Goal: Task Accomplishment & Management: Use online tool/utility

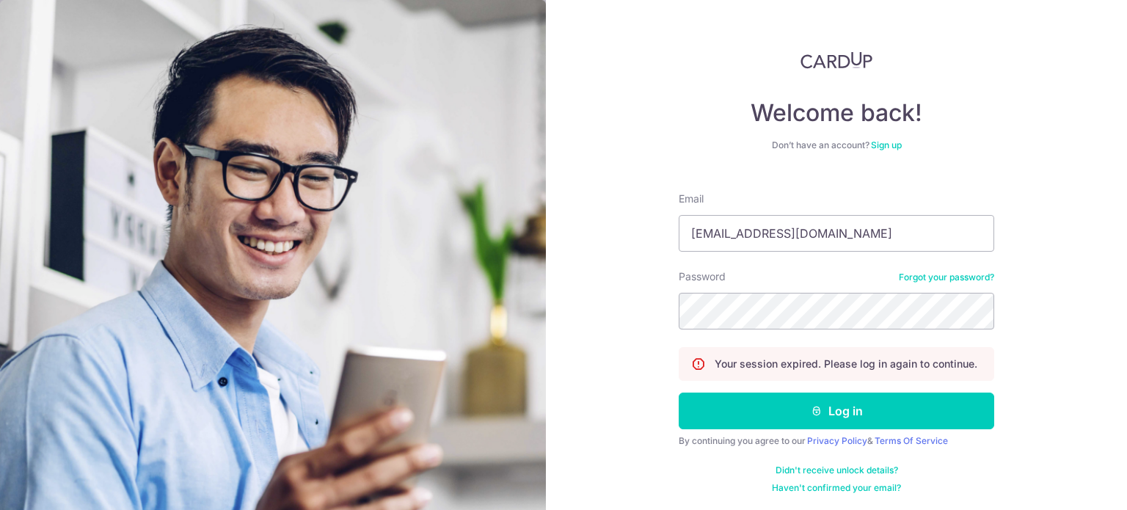
click at [731, 407] on button "Log in" at bounding box center [836, 411] width 315 height 37
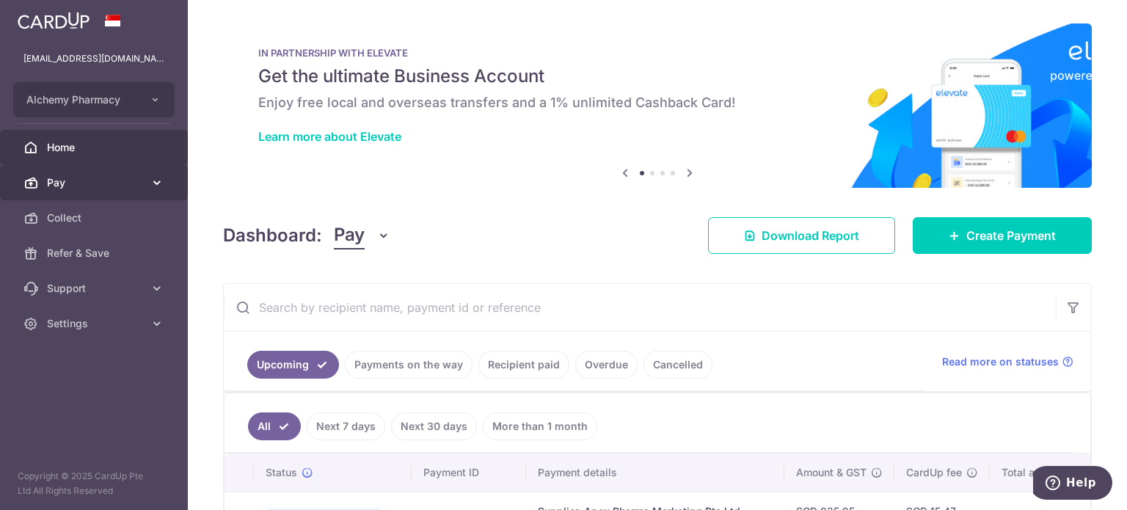
click at [126, 172] on link "Pay" at bounding box center [94, 182] width 188 height 35
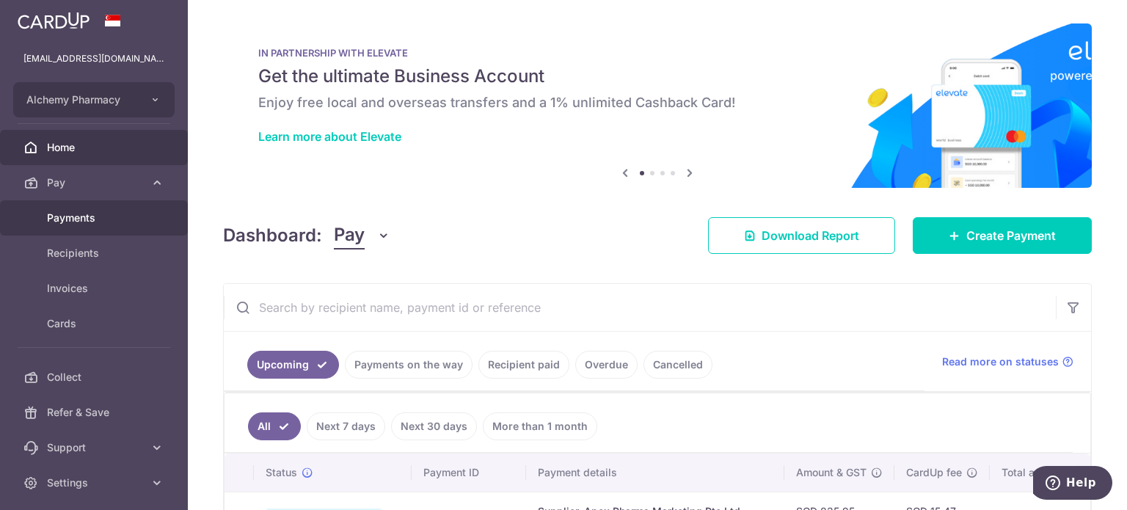
click at [95, 218] on span "Payments" at bounding box center [95, 218] width 97 height 15
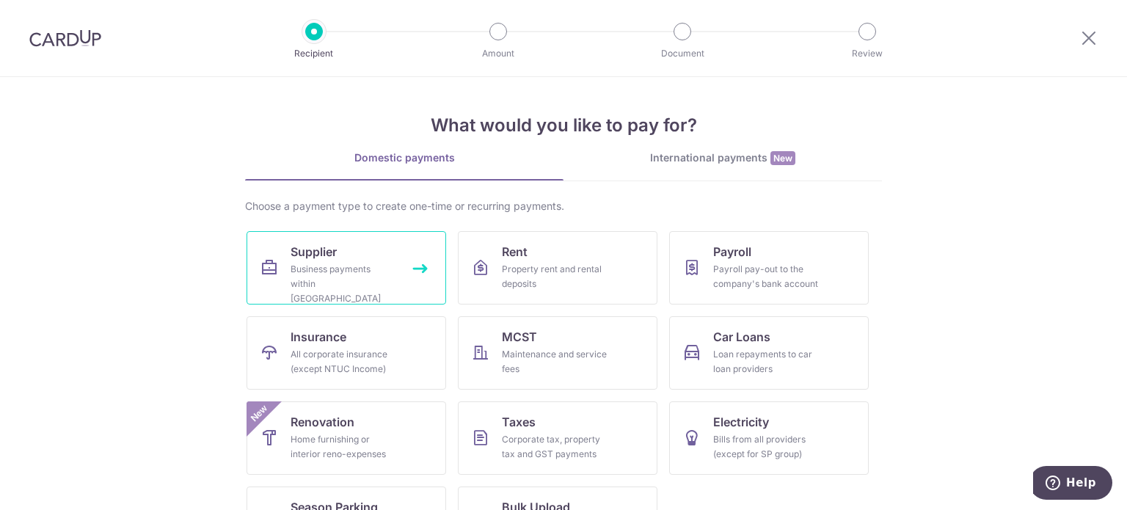
click at [316, 260] on span "Supplier" at bounding box center [314, 252] width 46 height 18
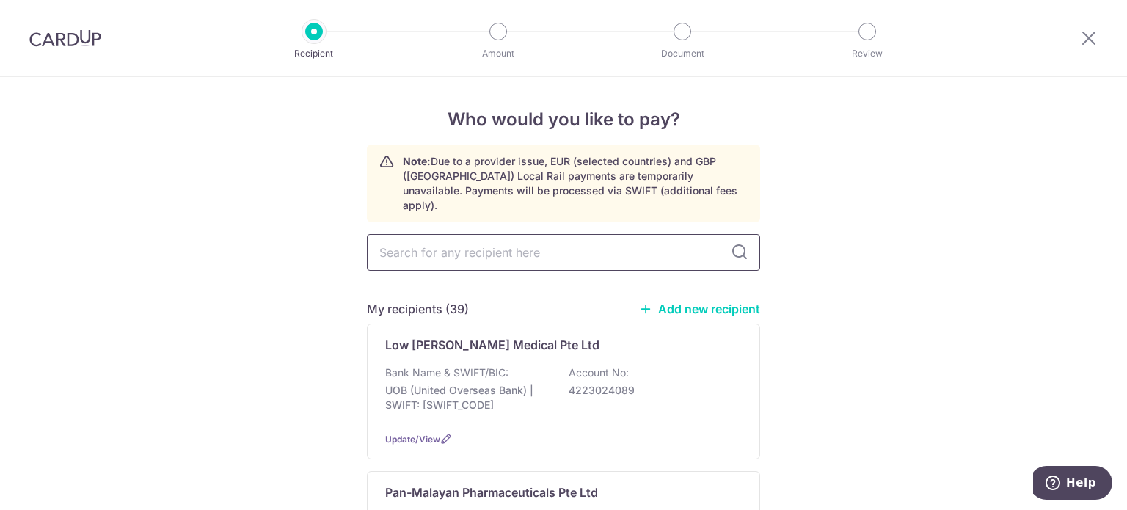
drag, startPoint x: 0, startPoint y: 0, endPoint x: 426, endPoint y: 225, distance: 482.1
click at [426, 234] on input "text" at bounding box center [563, 252] width 393 height 37
type input "dksh"
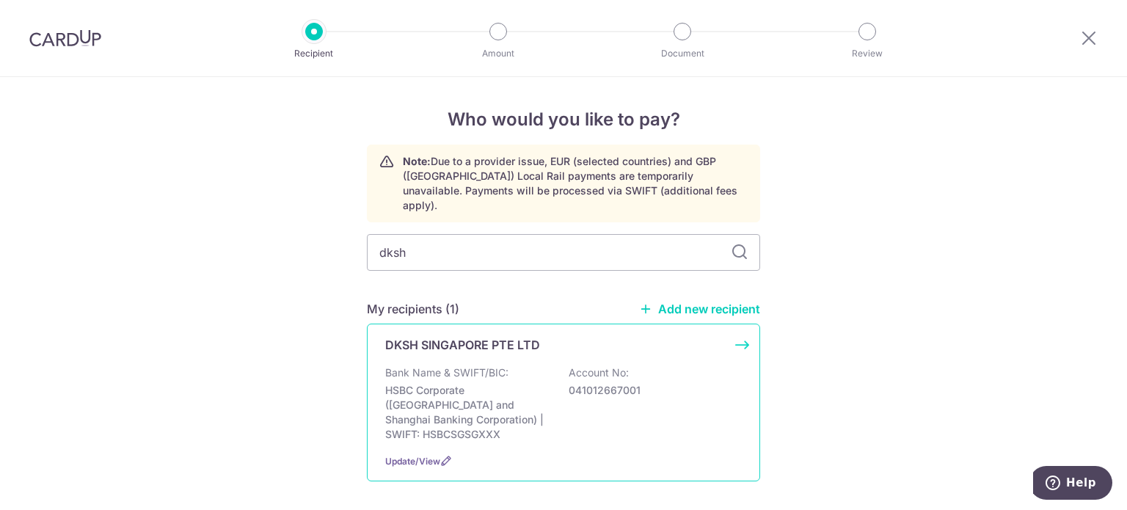
click at [479, 336] on p "DKSH SINGAPORE PTE LTD" at bounding box center [462, 345] width 155 height 18
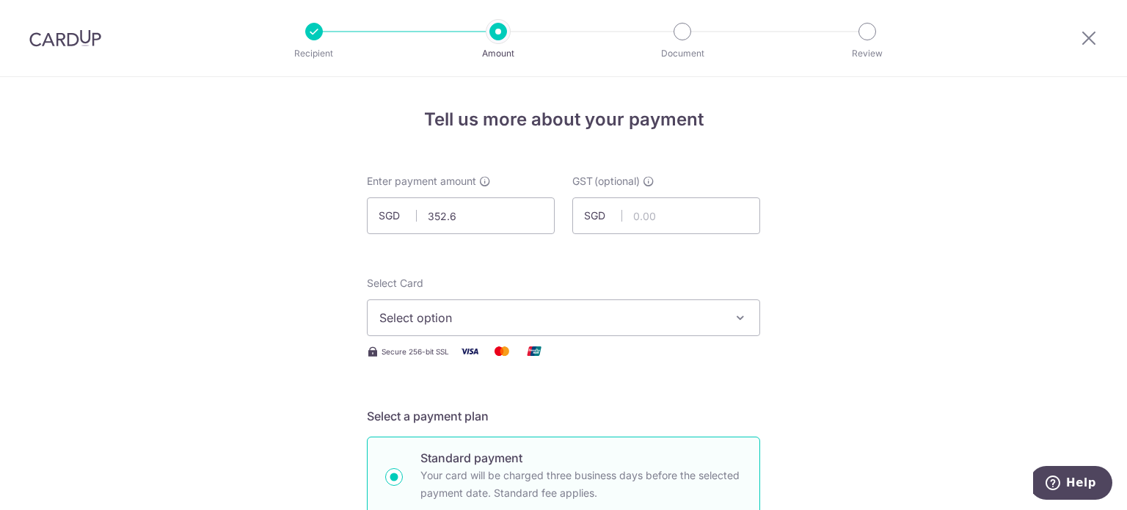
type input "352.65"
click at [472, 216] on input "352.65" at bounding box center [461, 215] width 188 height 37
click at [428, 213] on input "352.65" at bounding box center [461, 215] width 188 height 37
click at [434, 213] on input "352.65" at bounding box center [461, 215] width 188 height 37
drag, startPoint x: 440, startPoint y: 212, endPoint x: 449, endPoint y: 212, distance: 8.8
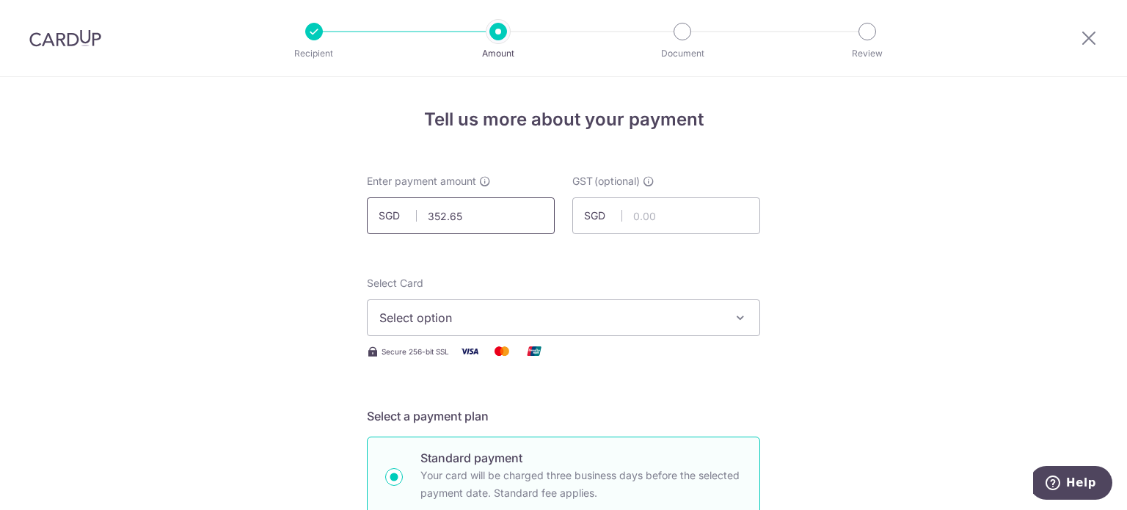
click at [441, 212] on input "352.65" at bounding box center [461, 215] width 188 height 37
click at [477, 322] on span "Select option" at bounding box center [550, 318] width 342 height 18
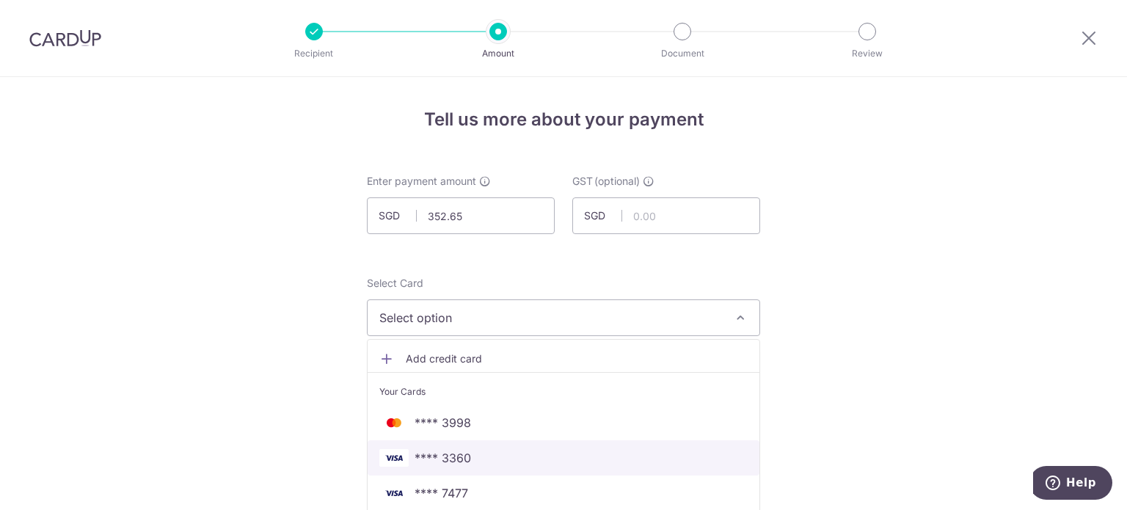
click at [465, 464] on span "**** 3360" at bounding box center [563, 458] width 368 height 18
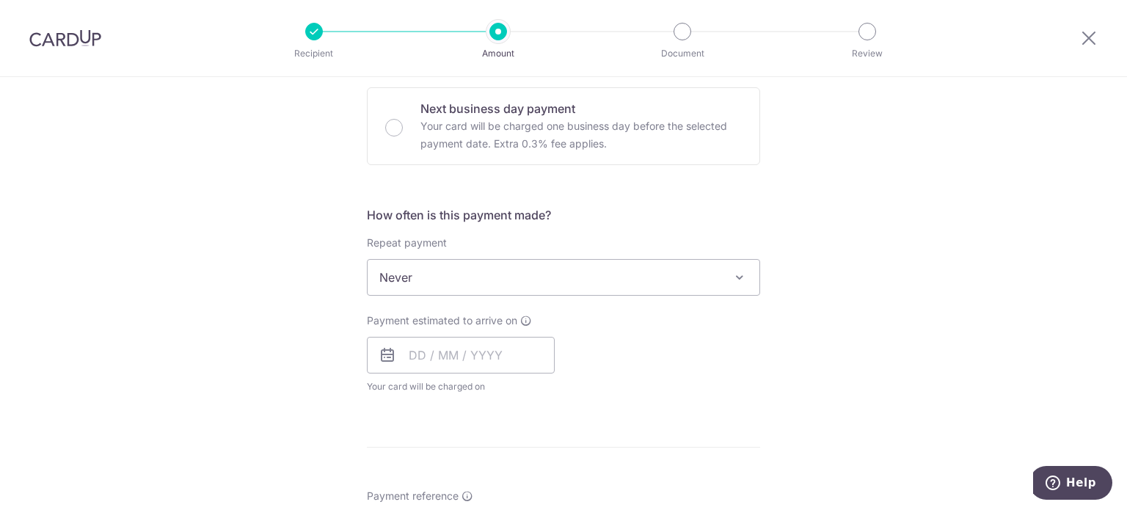
scroll to position [440, 0]
click at [414, 357] on input "text" at bounding box center [461, 353] width 188 height 37
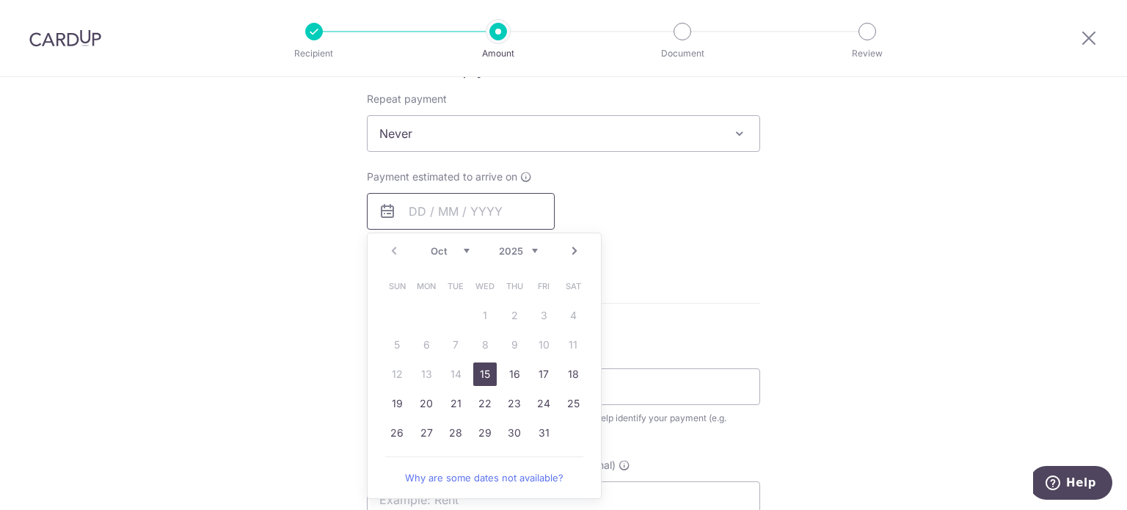
scroll to position [587, 0]
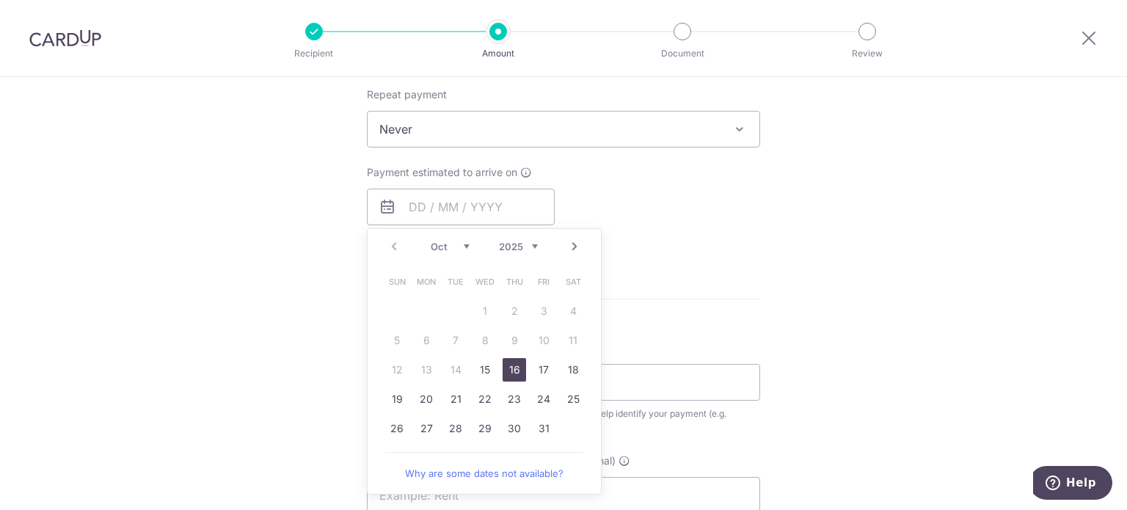
click at [504, 369] on link "16" at bounding box center [514, 369] width 23 height 23
type input "[DATE]"
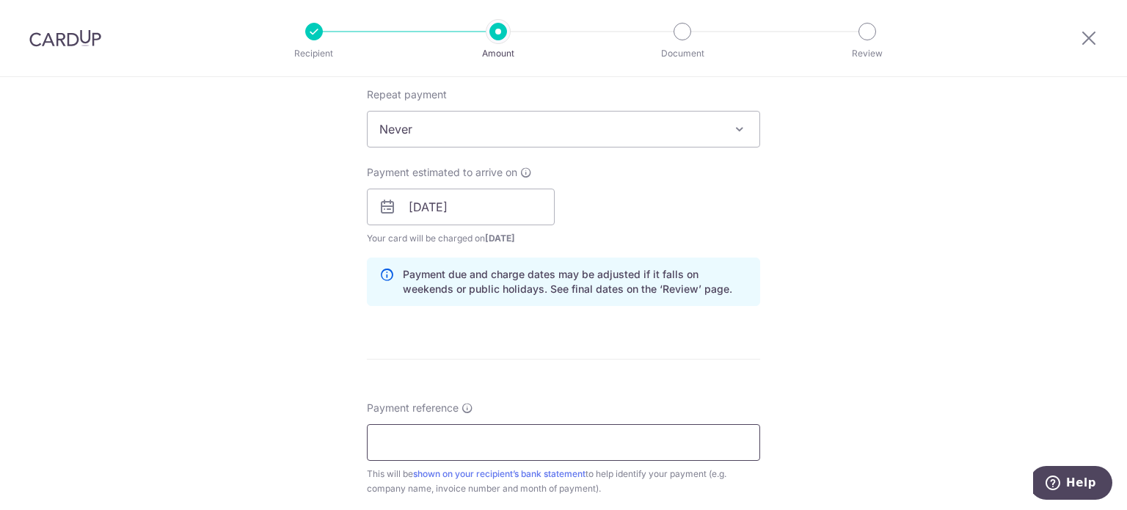
click at [435, 451] on input "Payment reference" at bounding box center [563, 442] width 393 height 37
type input "Alchemy Pharmacy inv Aug"
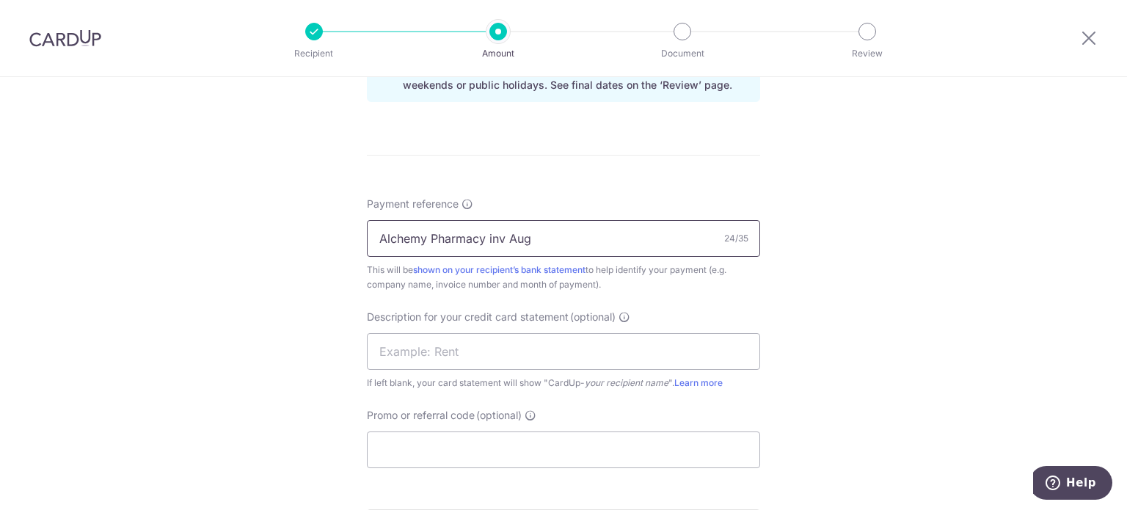
scroll to position [807, 0]
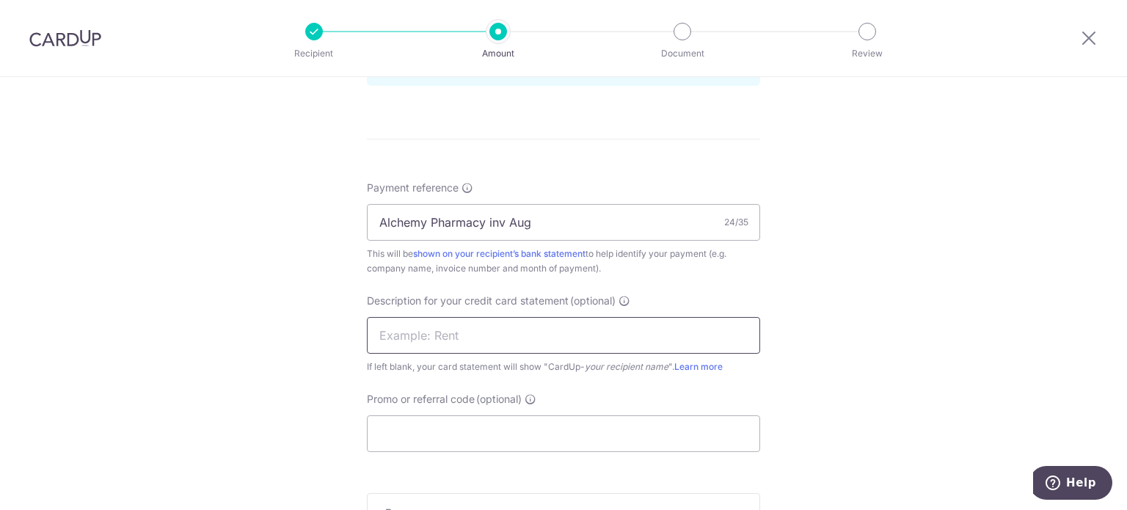
click at [387, 336] on input "text" at bounding box center [563, 335] width 393 height 37
type input "inv Aug DKSH"
click at [452, 424] on input "Promo or referral code (optional)" at bounding box center [563, 433] width 393 height 37
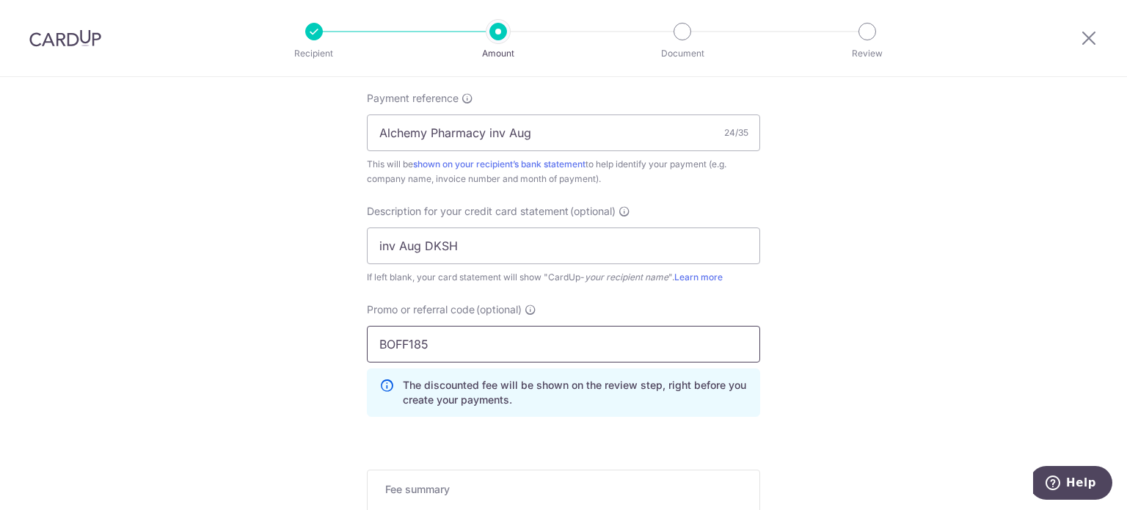
scroll to position [1027, 0]
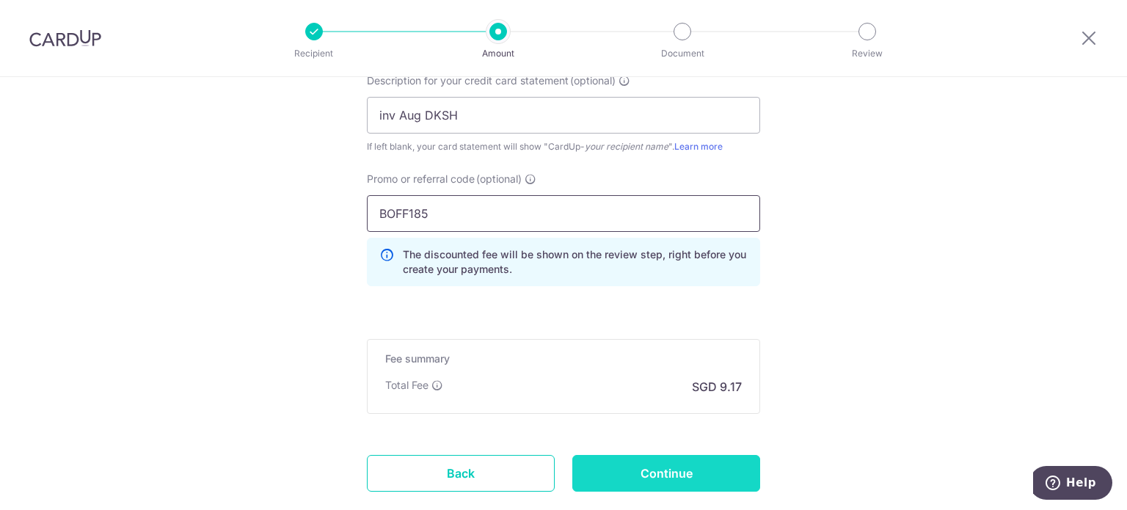
type input "BOFF185"
click at [674, 472] on input "Continue" at bounding box center [666, 473] width 188 height 37
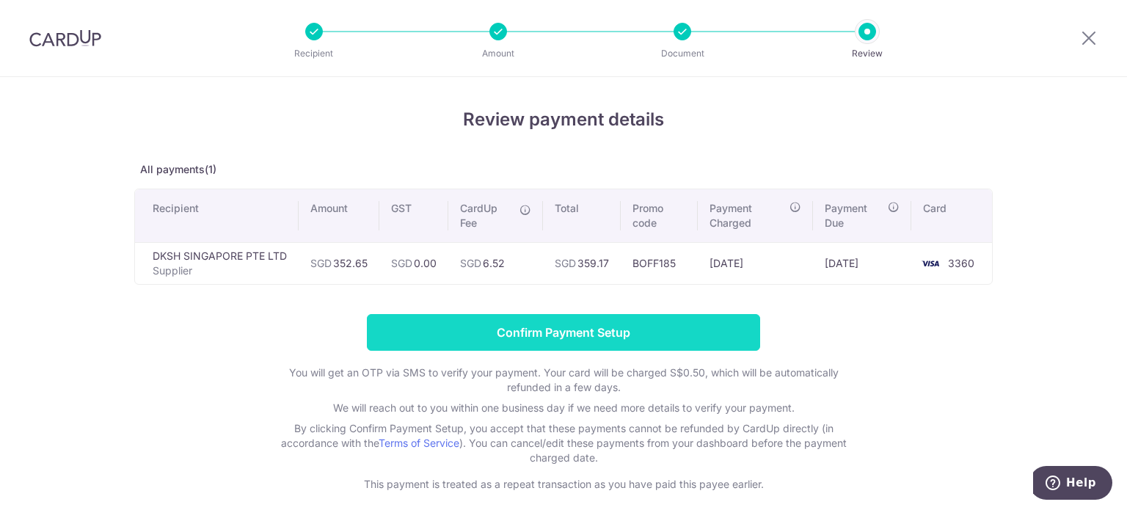
click at [646, 329] on input "Confirm Payment Setup" at bounding box center [563, 332] width 393 height 37
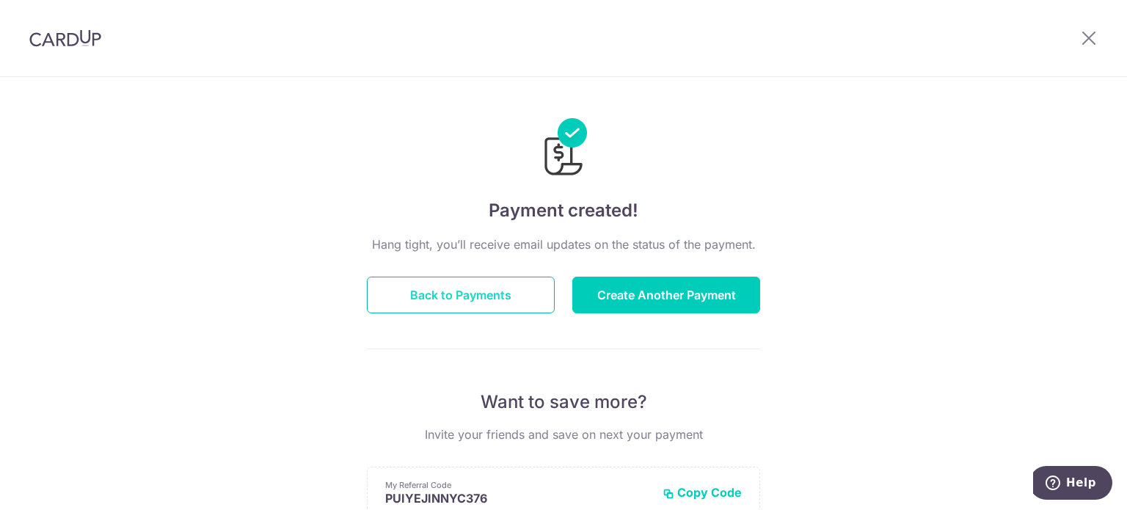
click at [460, 290] on button "Back to Payments" at bounding box center [461, 295] width 188 height 37
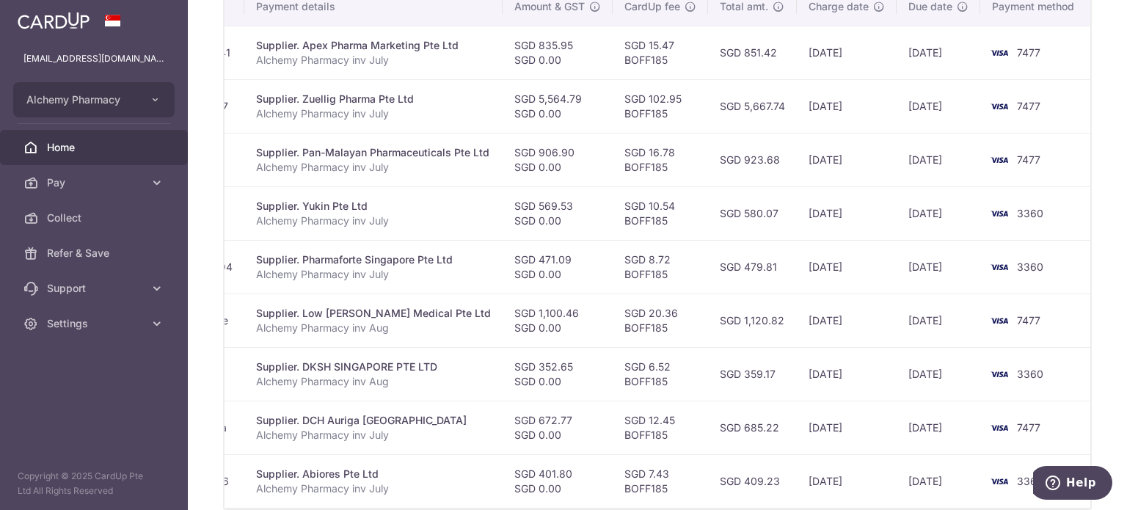
scroll to position [539, 0]
